Goal: Navigation & Orientation: Find specific page/section

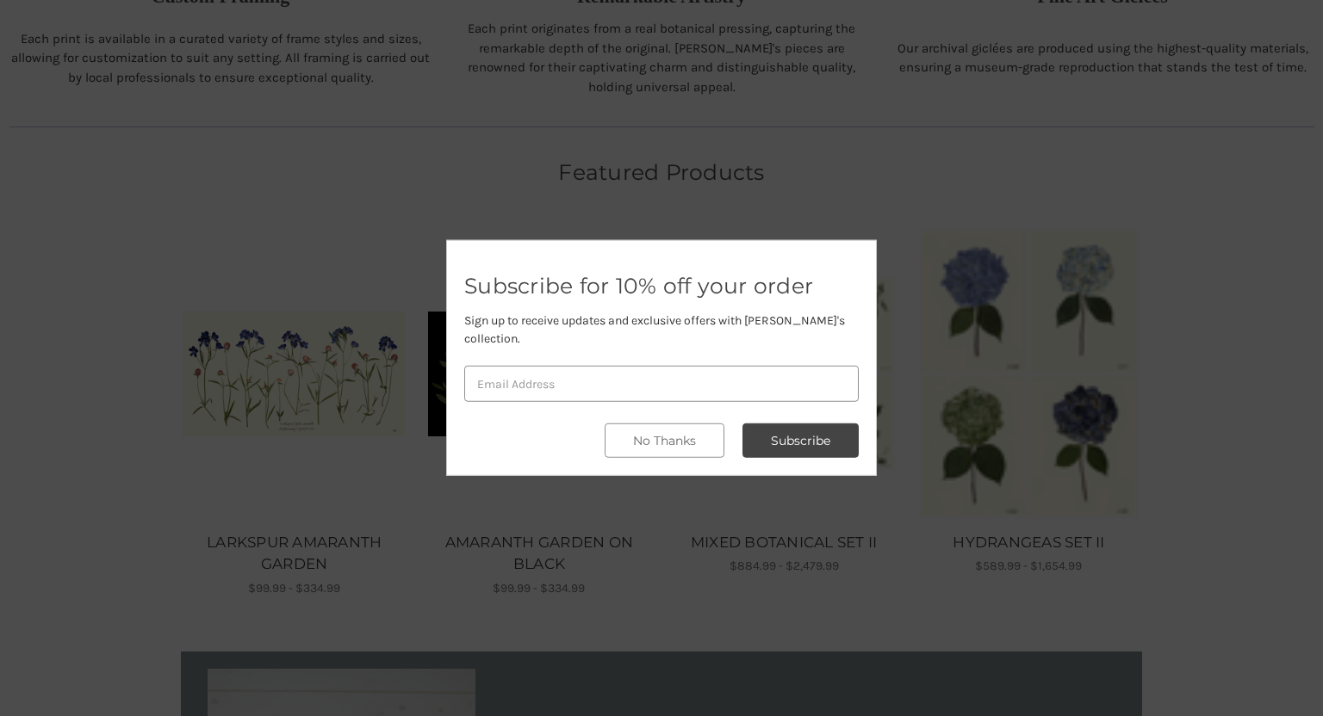
scroll to position [880, 0]
click at [698, 433] on button "No Thanks" at bounding box center [665, 441] width 120 height 34
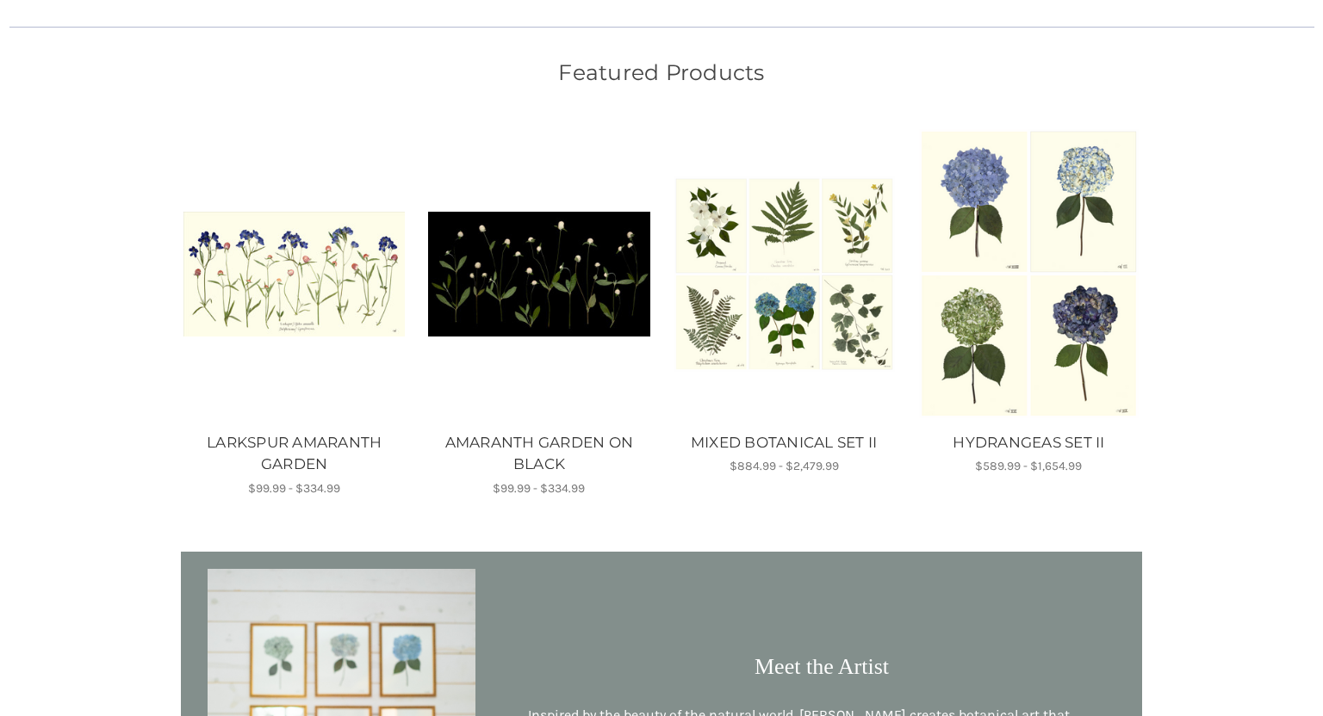
scroll to position [948, 0]
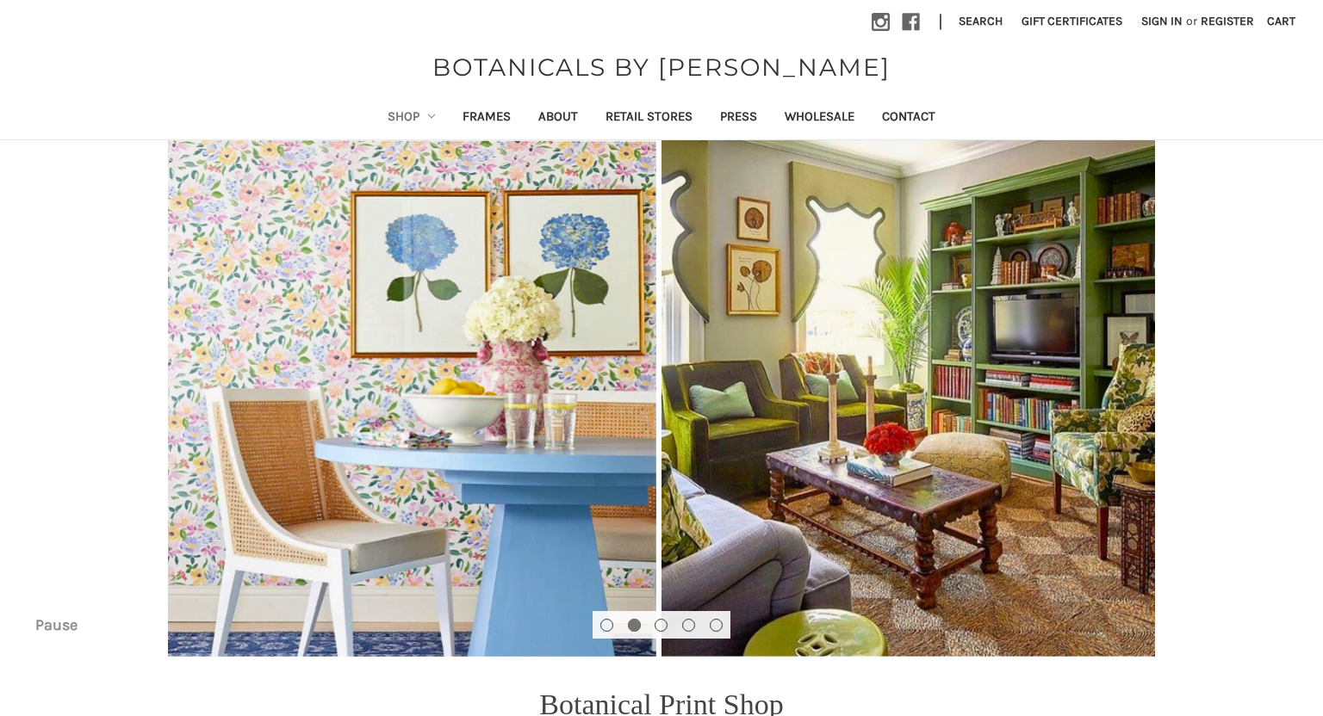
click at [402, 118] on link "Shop" at bounding box center [412, 118] width 76 height 42
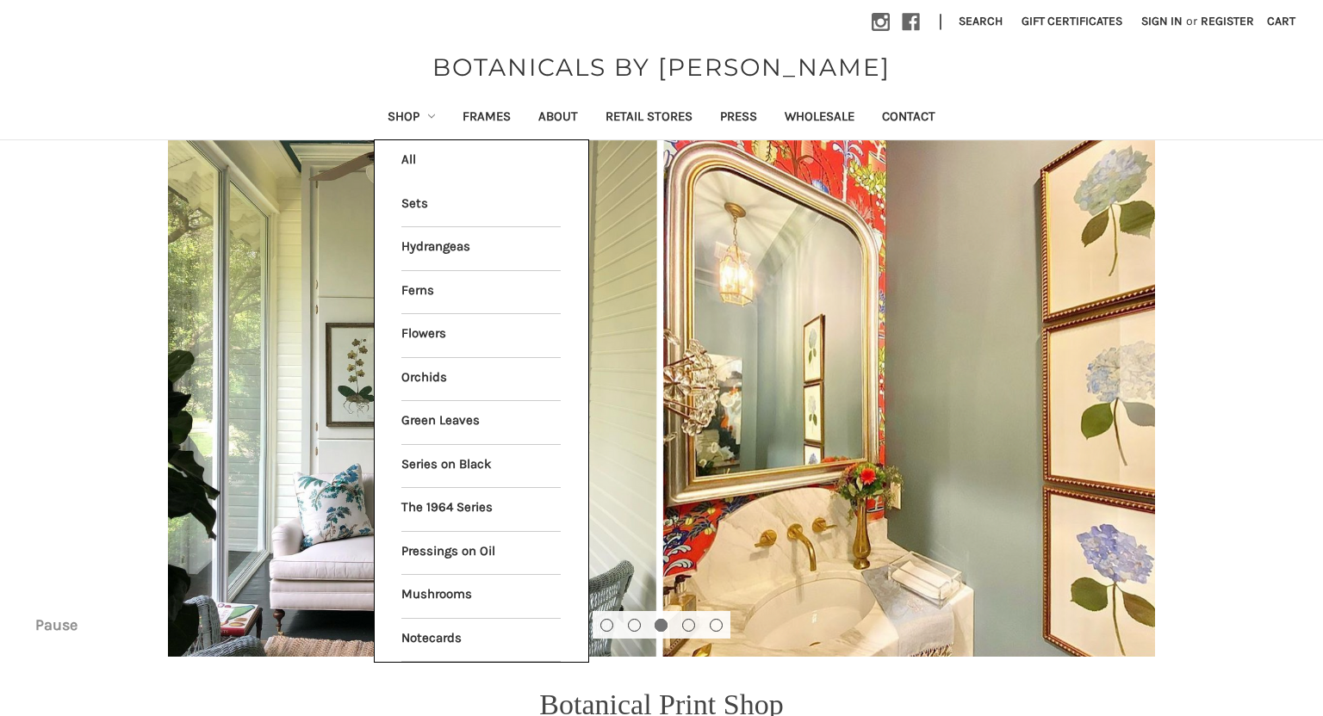
click at [398, 164] on li "All Shop" at bounding box center [481, 161] width 177 height 43
click at [398, 160] on li "All Shop" at bounding box center [481, 161] width 177 height 43
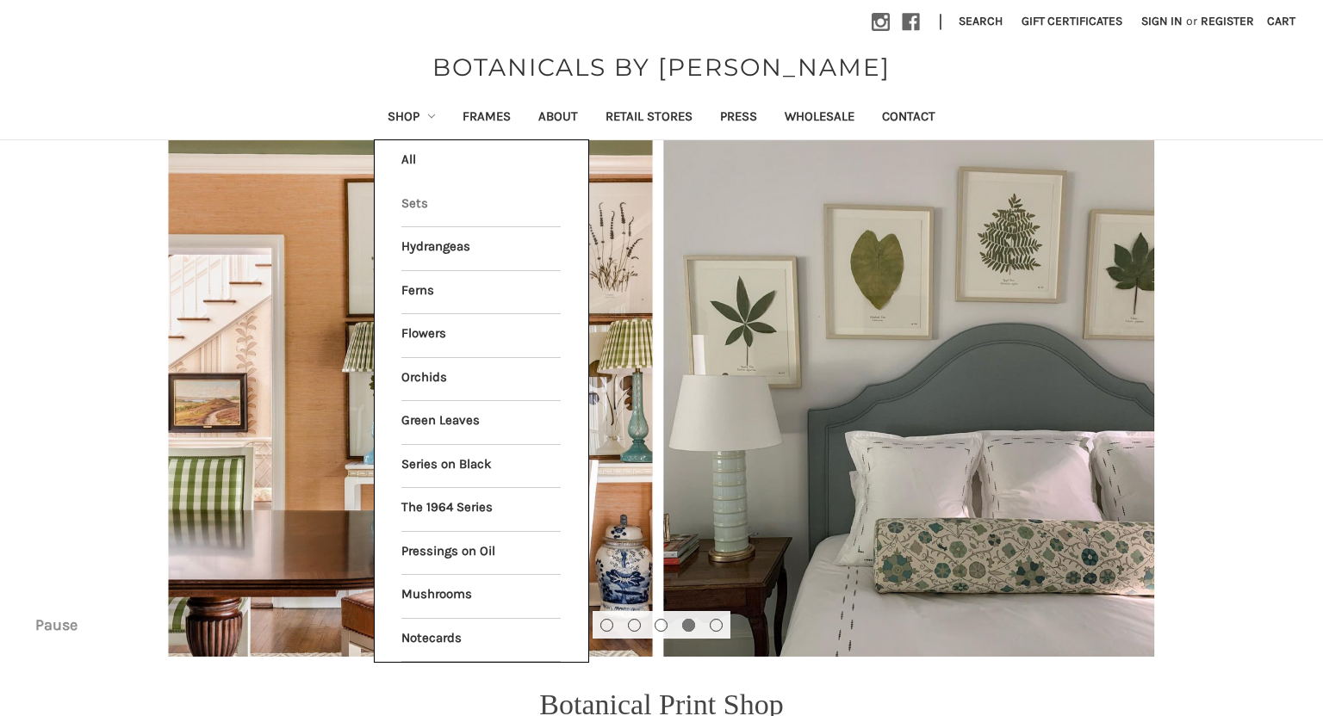
click at [404, 202] on link "Sets" at bounding box center [480, 205] width 159 height 43
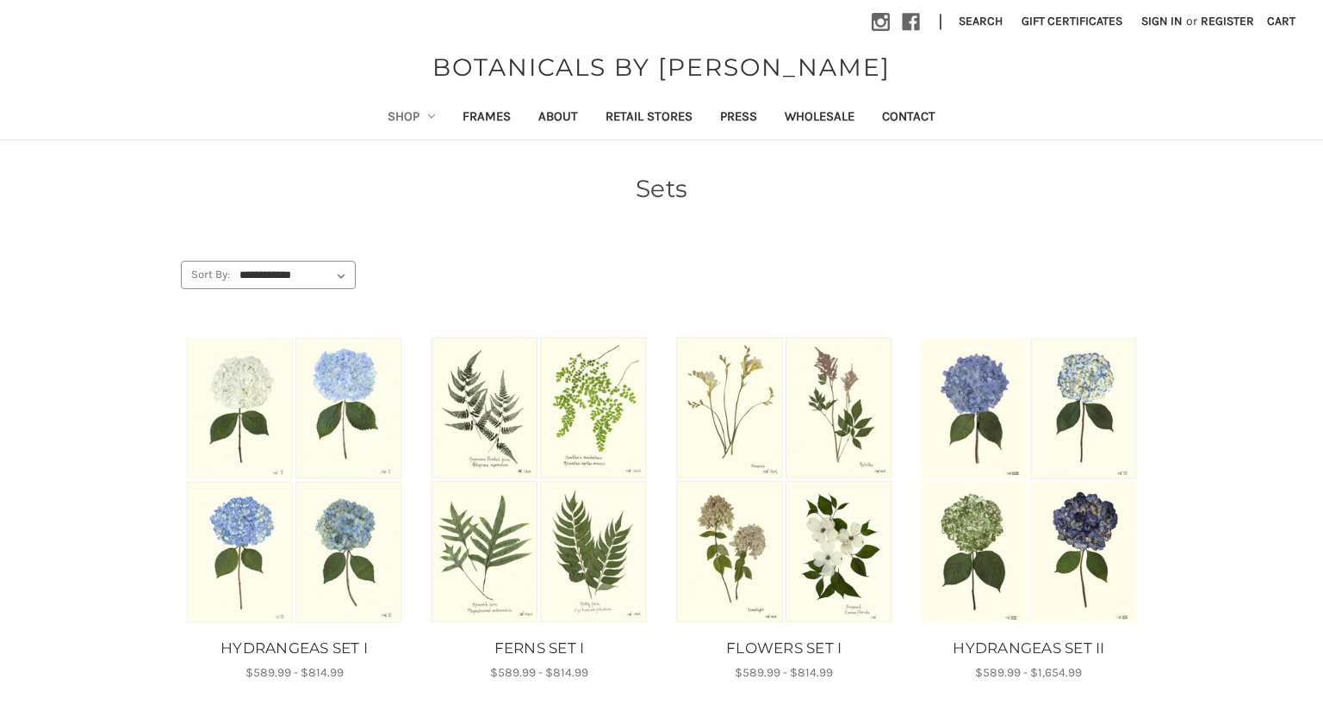
click at [409, 116] on link "Shop" at bounding box center [412, 118] width 76 height 42
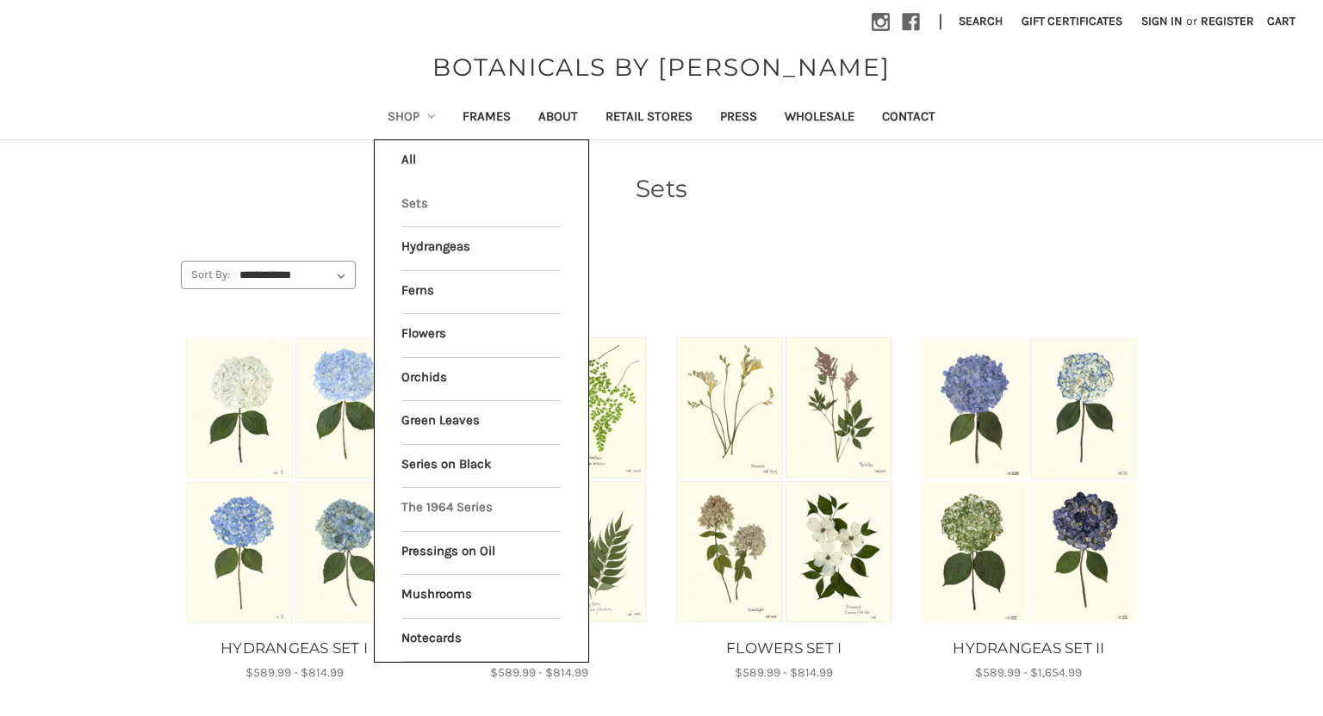
click at [465, 496] on link "The 1964 Series" at bounding box center [480, 509] width 159 height 43
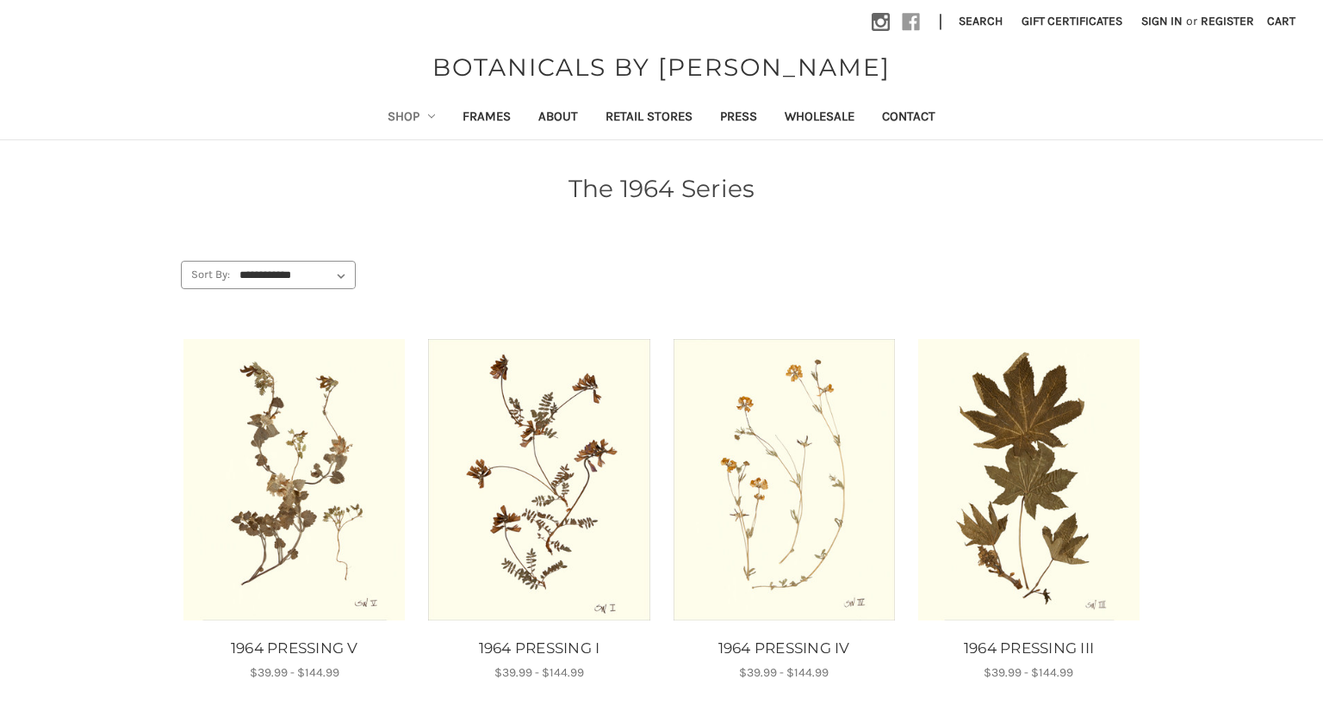
click at [902, 21] on icon at bounding box center [911, 22] width 18 height 18
click at [657, 112] on link "Retail Stores" at bounding box center [649, 118] width 115 height 42
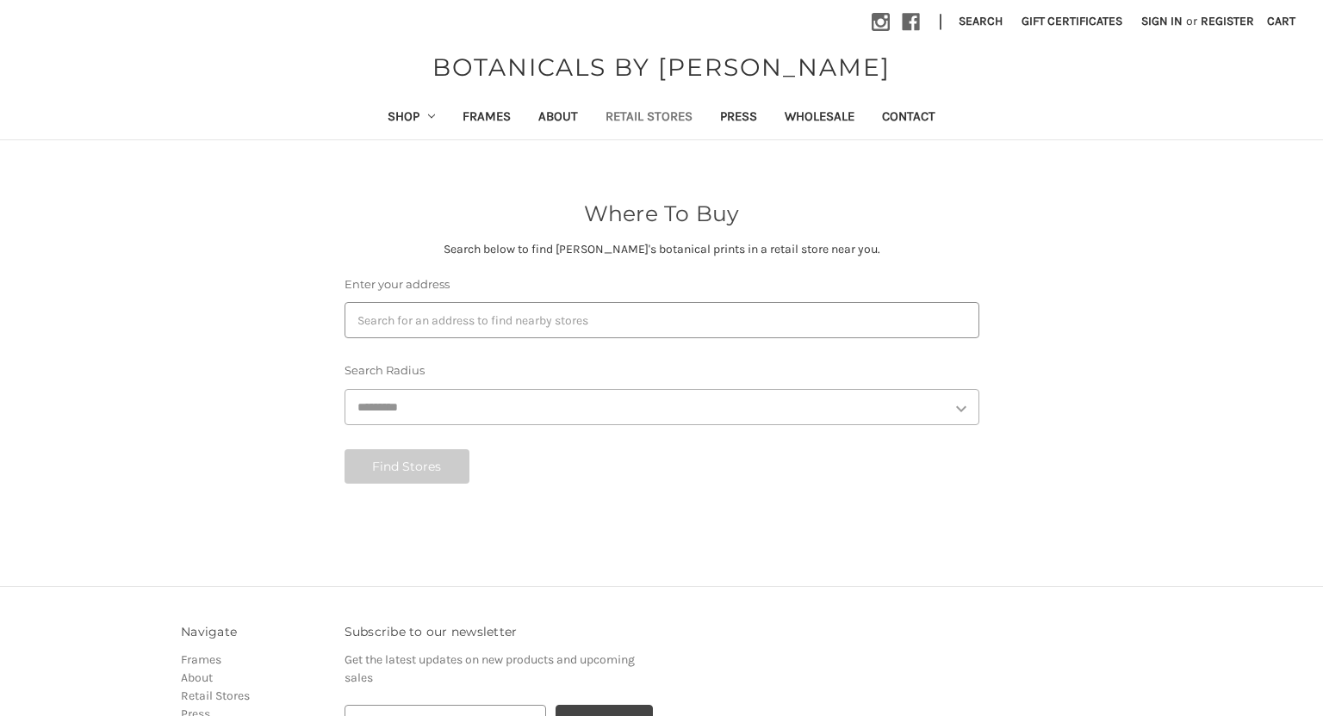
select select "***"
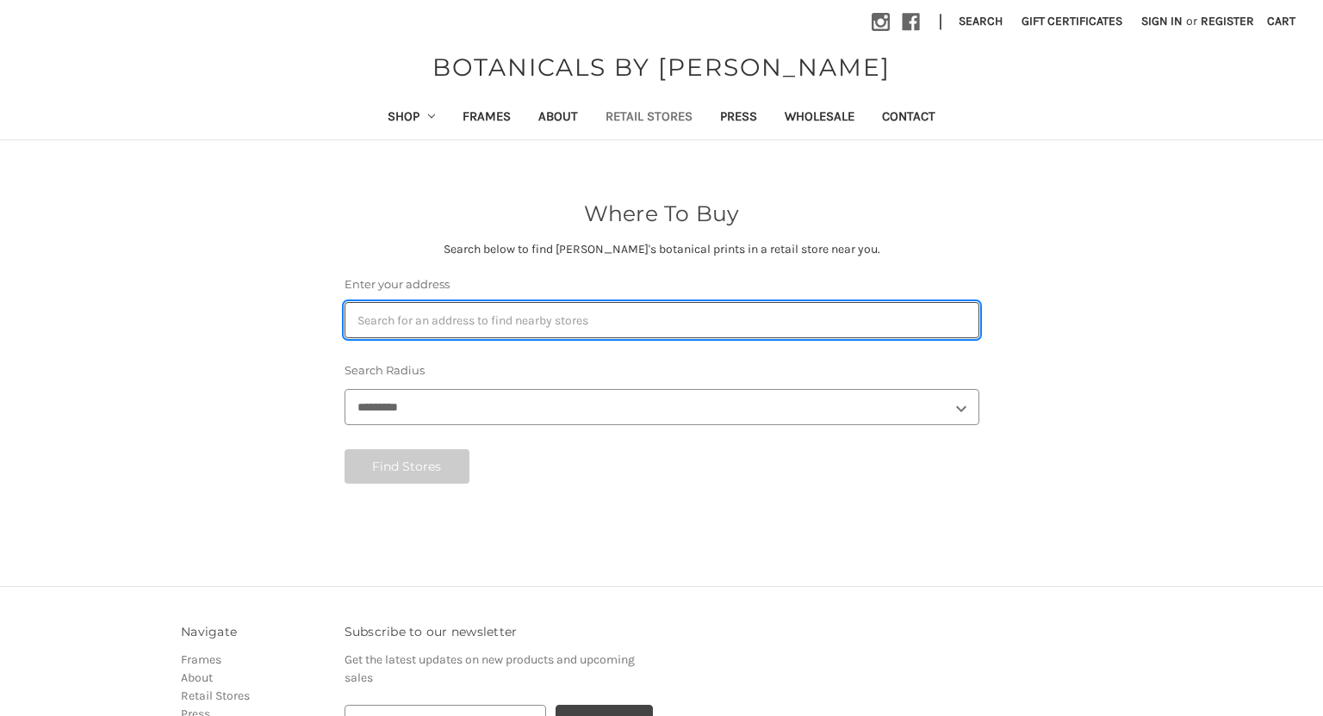
click at [526, 320] on input "Enter your address" at bounding box center [661, 320] width 635 height 36
type input "NH"
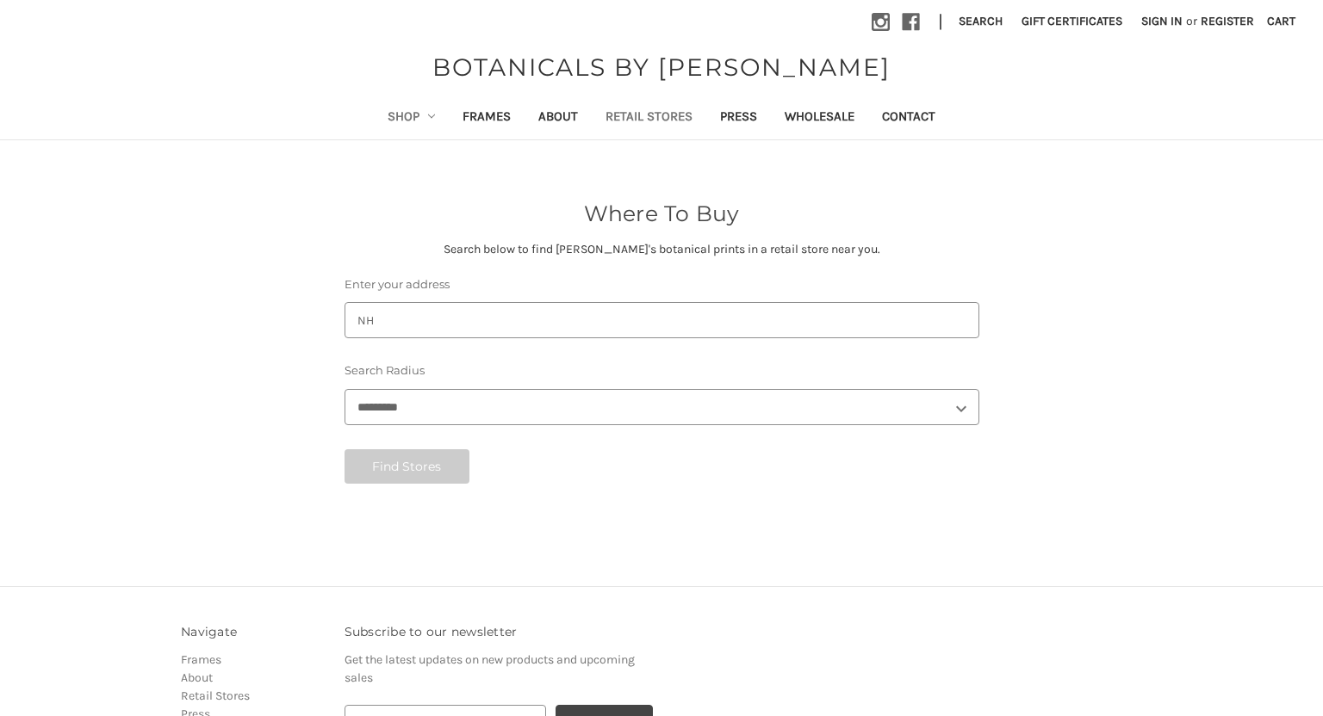
click at [406, 119] on link "Shop" at bounding box center [412, 118] width 76 height 42
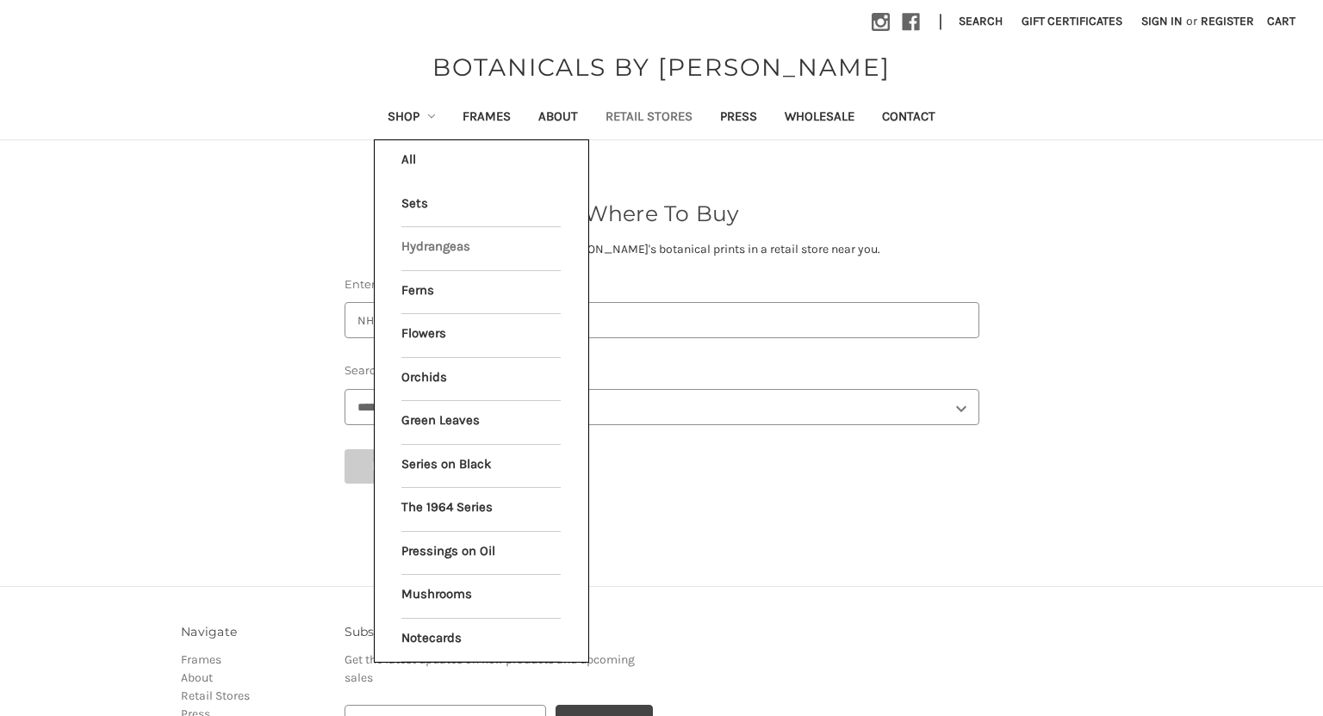
click at [440, 245] on link "Hydrangeas" at bounding box center [480, 248] width 159 height 43
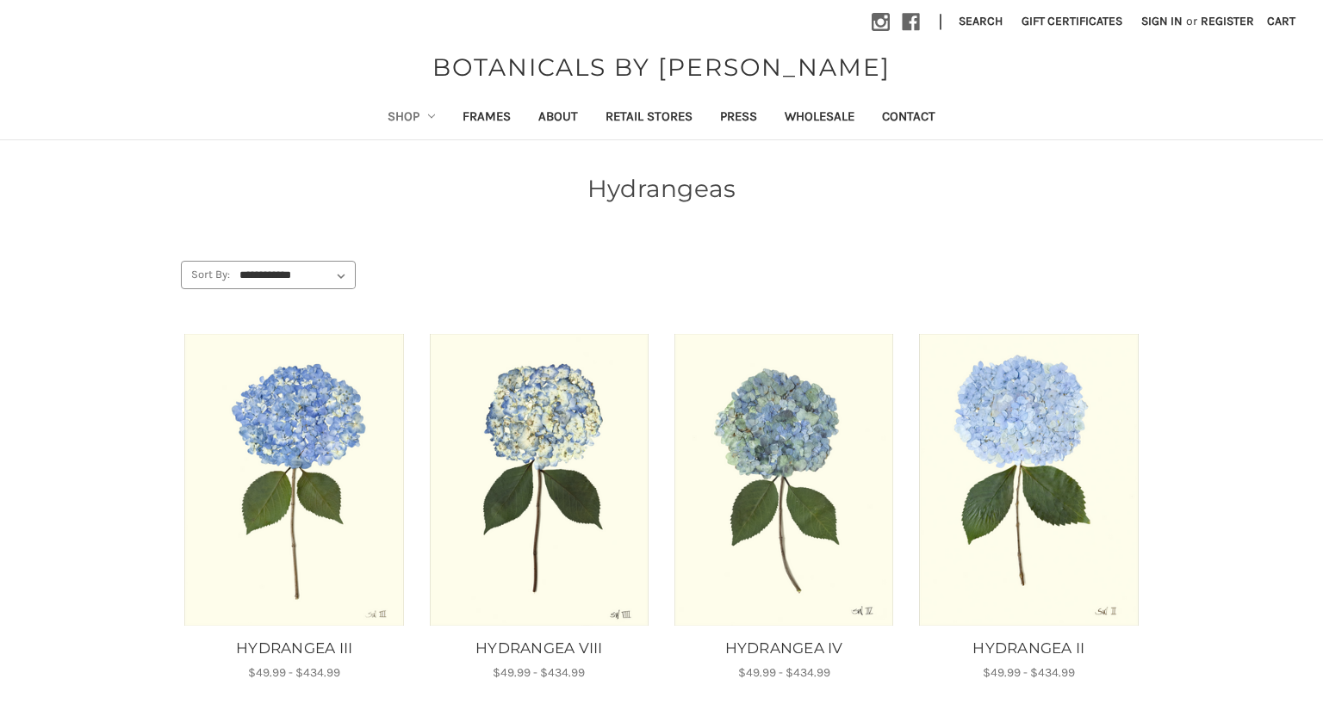
click at [399, 121] on link "Shop" at bounding box center [412, 118] width 76 height 42
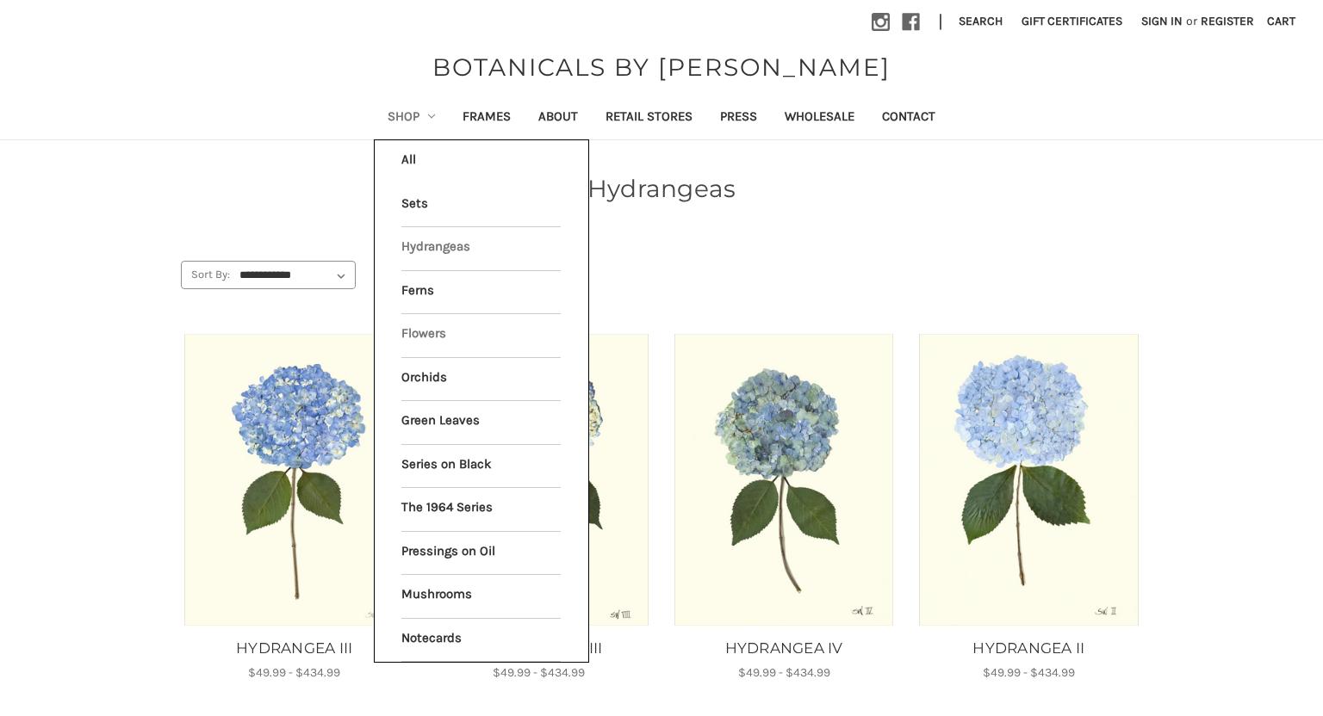
click at [406, 330] on link "Flowers" at bounding box center [480, 335] width 159 height 43
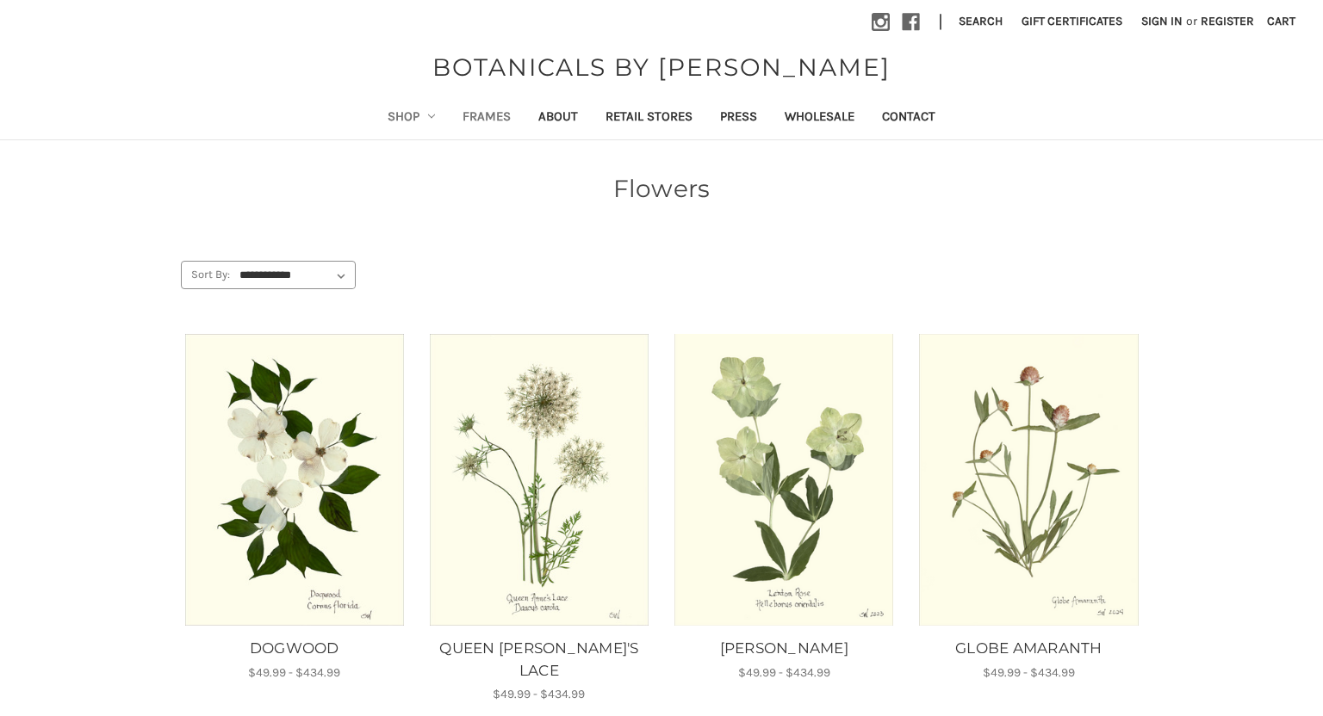
click at [492, 114] on link "Frames" at bounding box center [487, 118] width 76 height 42
